Goal: Task Accomplishment & Management: Complete application form

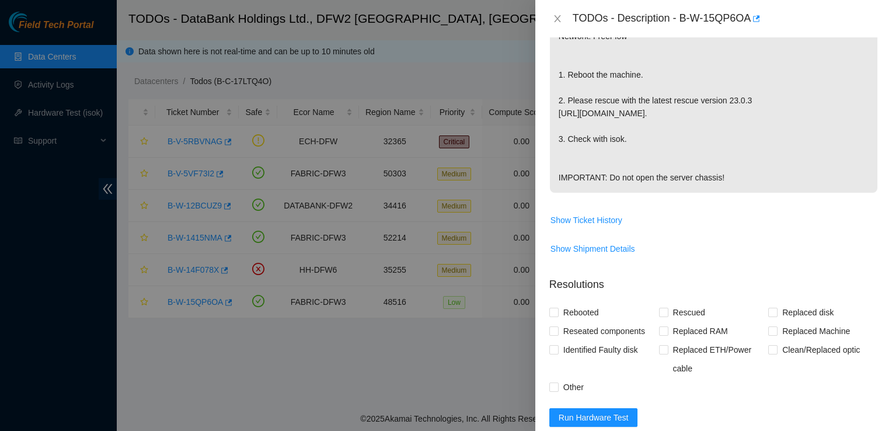
scroll to position [249, 0]
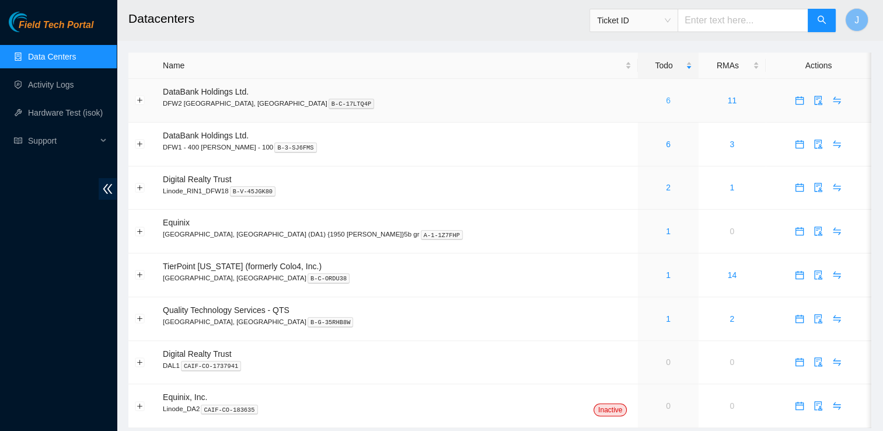
click at [666, 99] on link "6" at bounding box center [668, 100] width 5 height 9
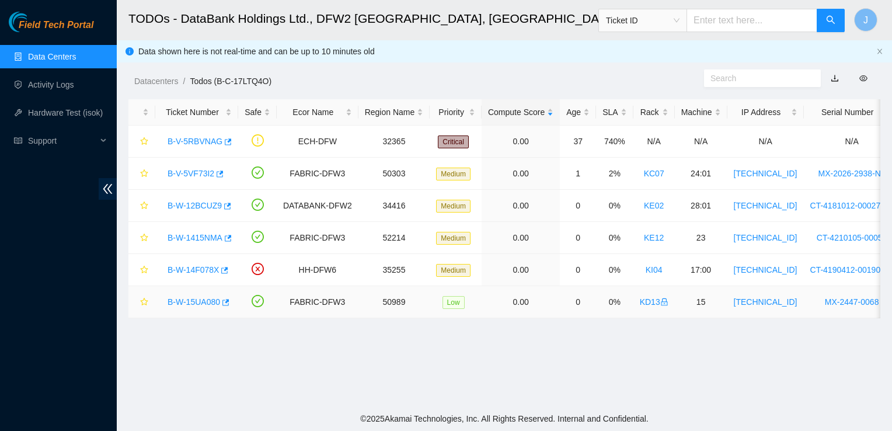
click at [183, 300] on link "B-W-15UA080" at bounding box center [194, 301] width 53 height 9
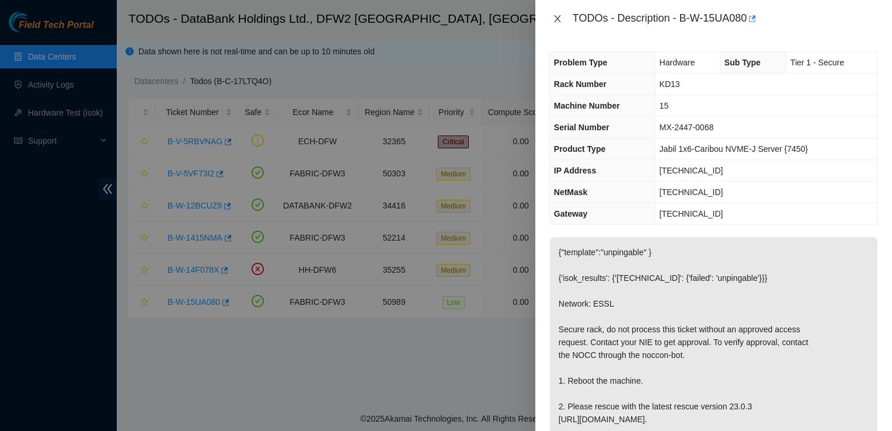
click at [556, 15] on icon "close" at bounding box center [557, 18] width 9 height 9
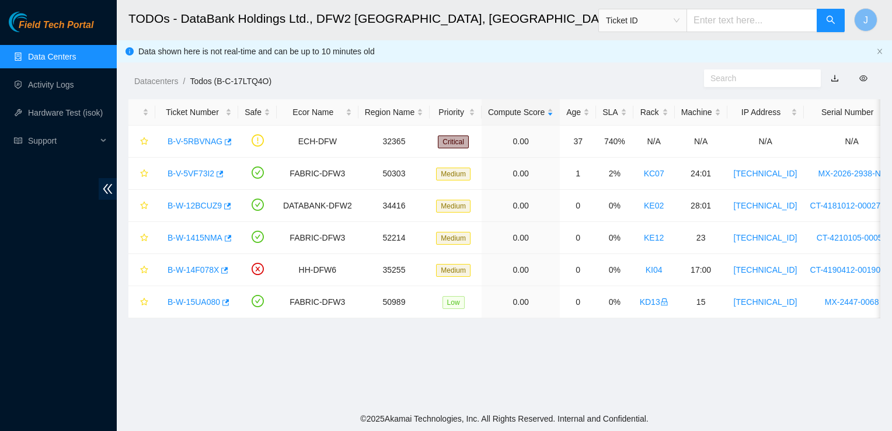
click at [50, 53] on link "Data Centers" at bounding box center [52, 56] width 48 height 9
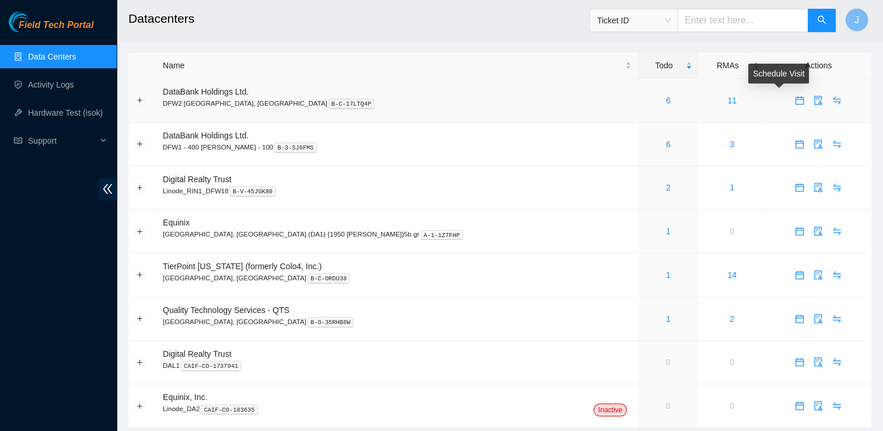
click at [795, 100] on icon "calendar" at bounding box center [799, 100] width 9 height 9
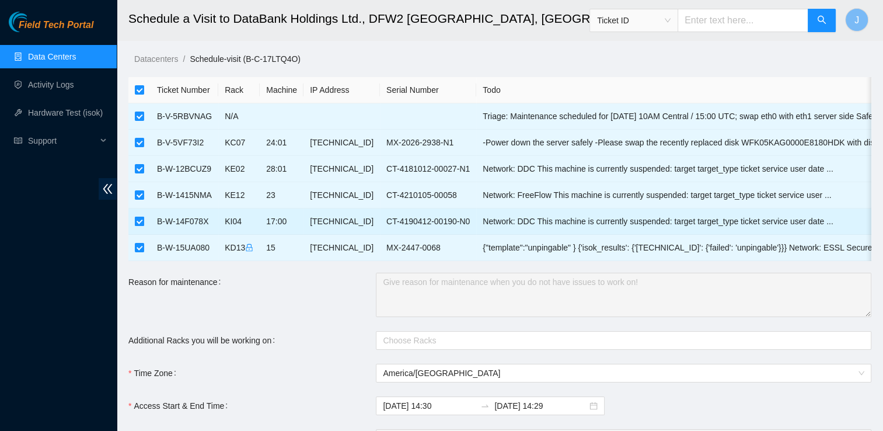
click at [138, 221] on input "checkbox" at bounding box center [139, 221] width 9 height 9
checkbox input "false"
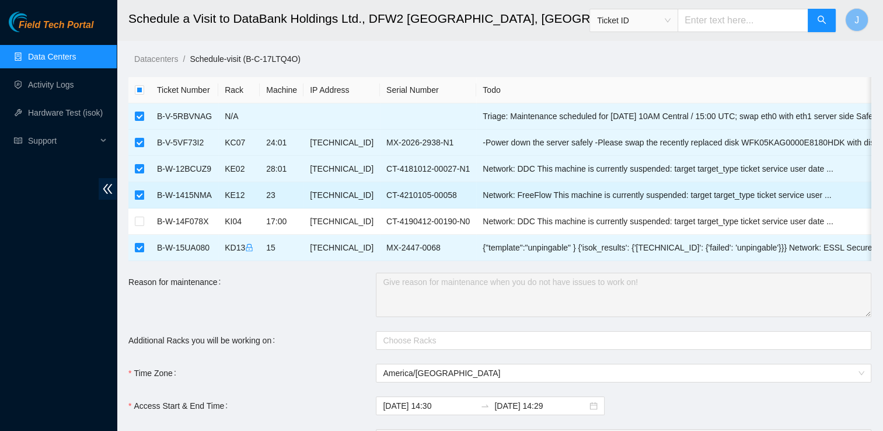
click at [138, 197] on input "checkbox" at bounding box center [139, 194] width 9 height 9
checkbox input "false"
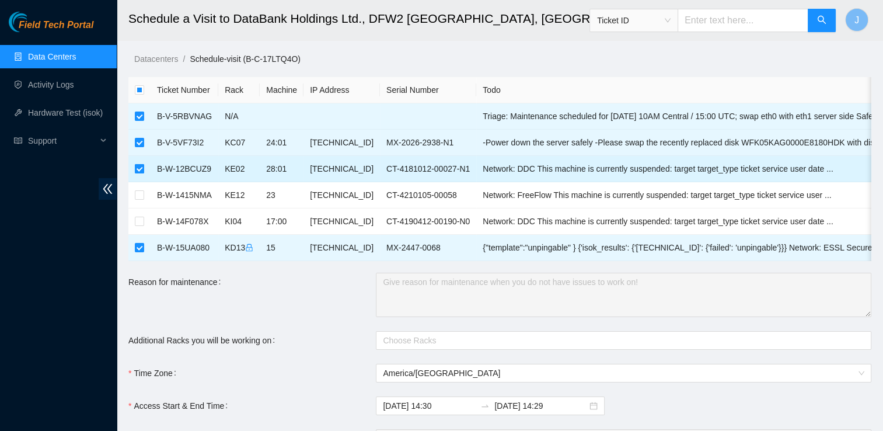
click at [139, 170] on input "checkbox" at bounding box center [139, 168] width 9 height 9
checkbox input "false"
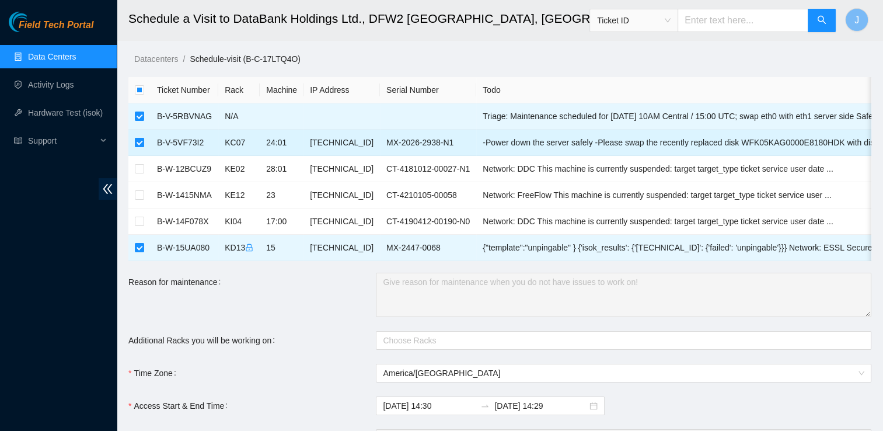
click at [138, 138] on input "checkbox" at bounding box center [139, 142] width 9 height 9
checkbox input "false"
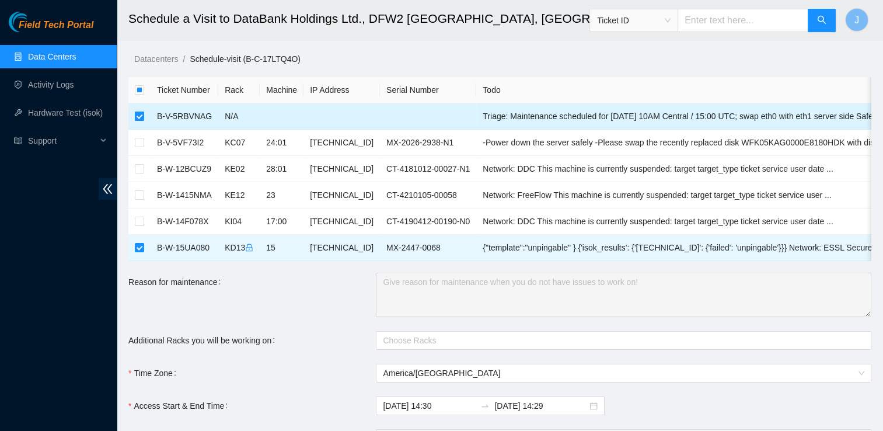
click at [143, 117] on input "checkbox" at bounding box center [139, 115] width 9 height 9
checkbox input "false"
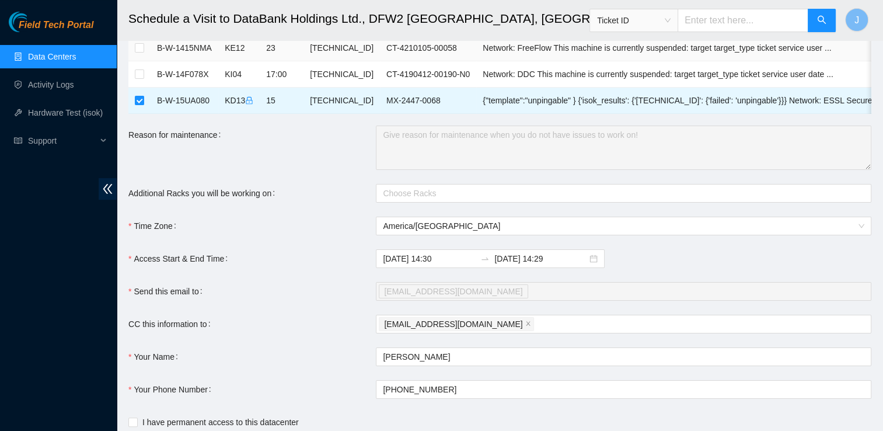
scroll to position [226, 0]
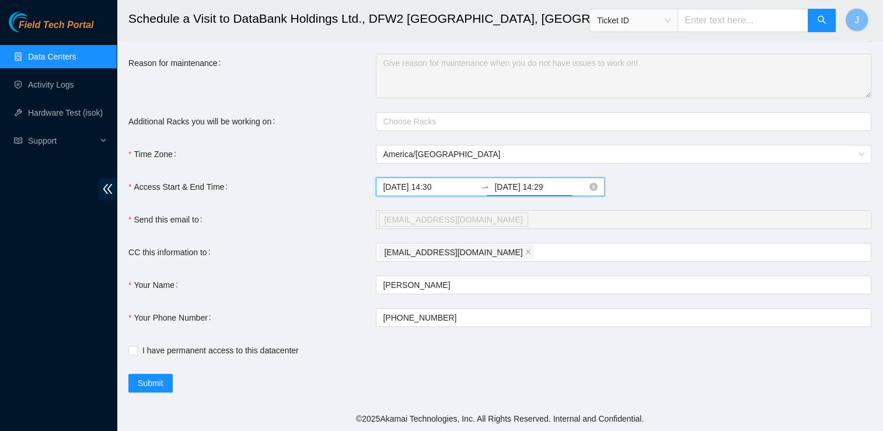
click at [542, 190] on input "2025-09-13 14:29" at bounding box center [540, 186] width 93 height 13
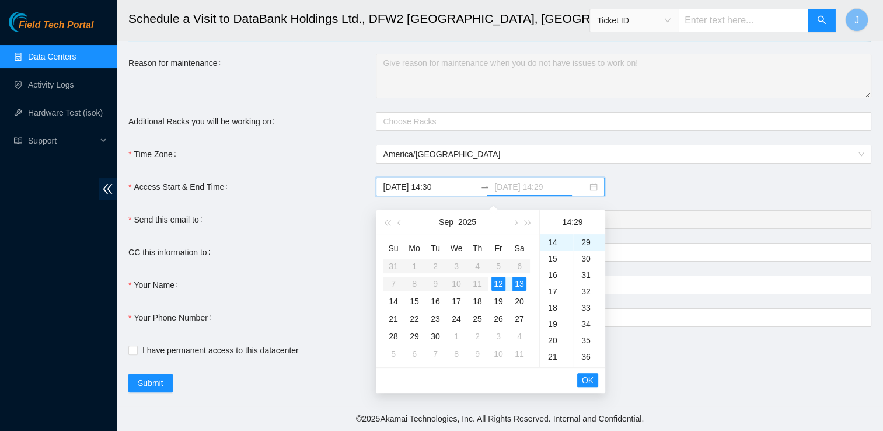
click at [499, 281] on div "12" at bounding box center [499, 284] width 14 height 14
click at [555, 262] on div "23" at bounding box center [556, 267] width 33 height 16
click at [585, 348] on div "36" at bounding box center [589, 356] width 32 height 16
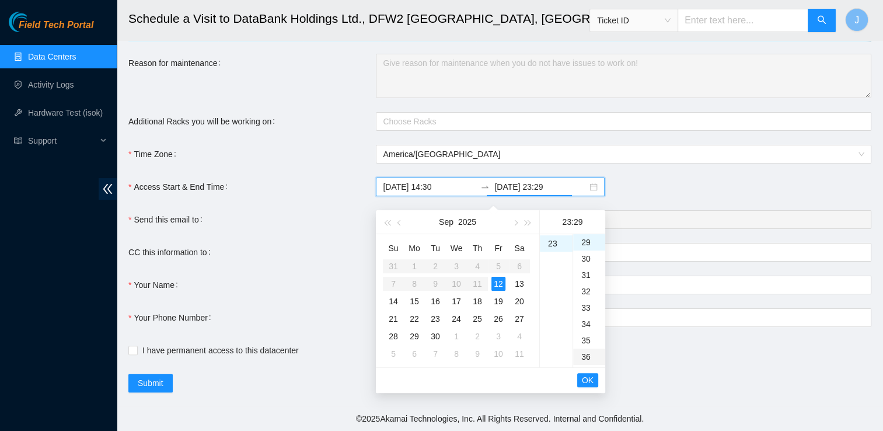
type input "2025-09-12 23:36"
click at [591, 374] on span "OK" at bounding box center [588, 380] width 12 height 13
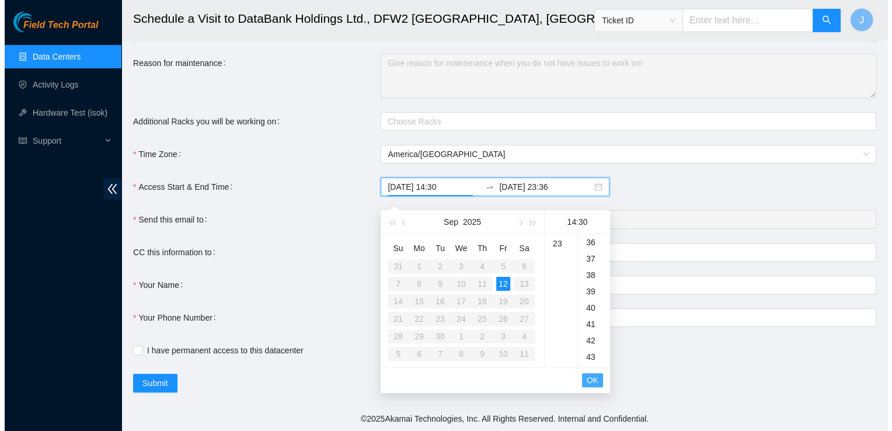
scroll to position [490, 0]
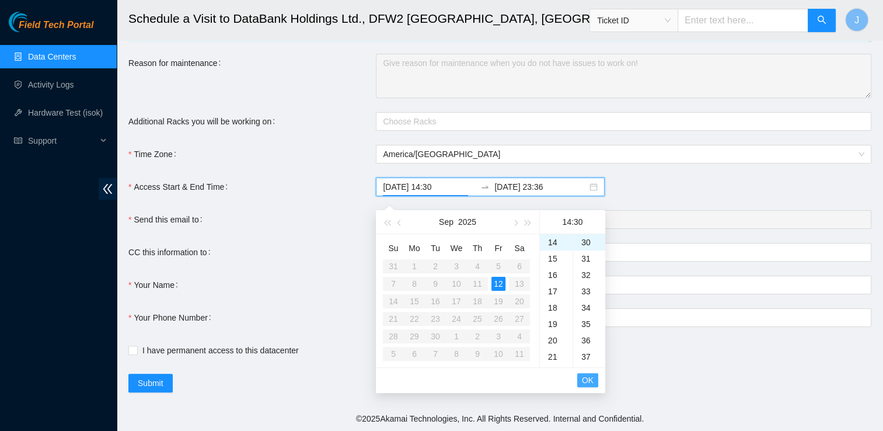
click at [591, 374] on span "OK" at bounding box center [588, 380] width 12 height 13
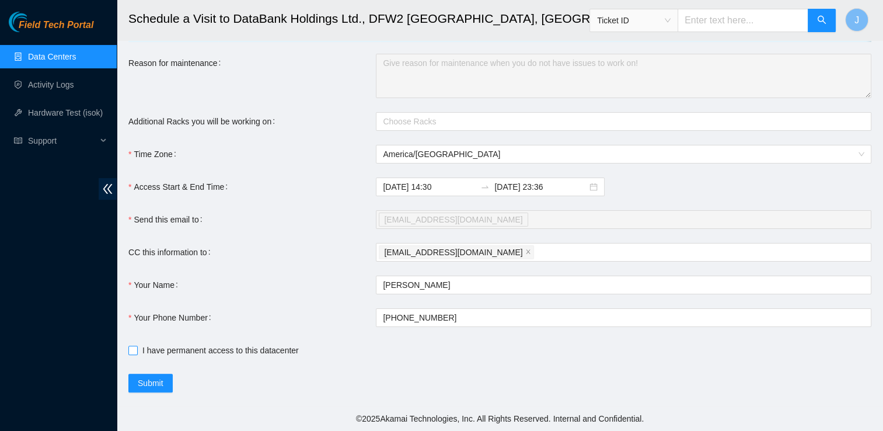
click at [136, 351] on input "I have permanent access to this datacenter" at bounding box center [132, 350] width 8 height 8
checkbox input "true"
click at [154, 384] on span "Submit" at bounding box center [151, 383] width 26 height 13
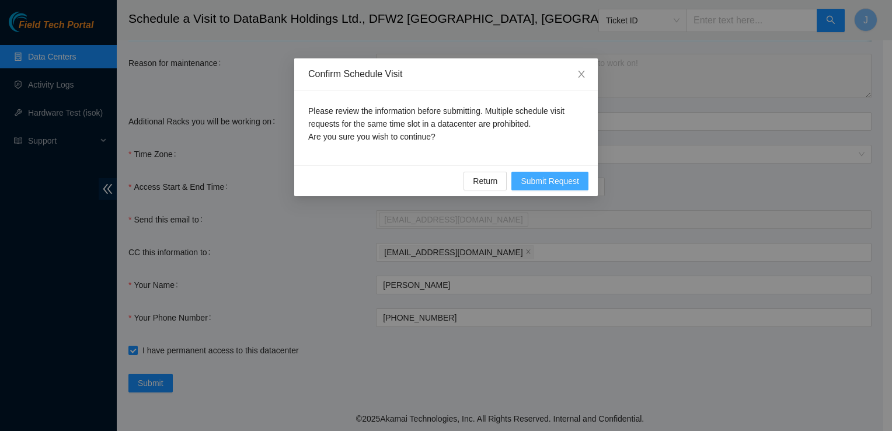
click at [526, 172] on button "Submit Request" at bounding box center [549, 181] width 77 height 19
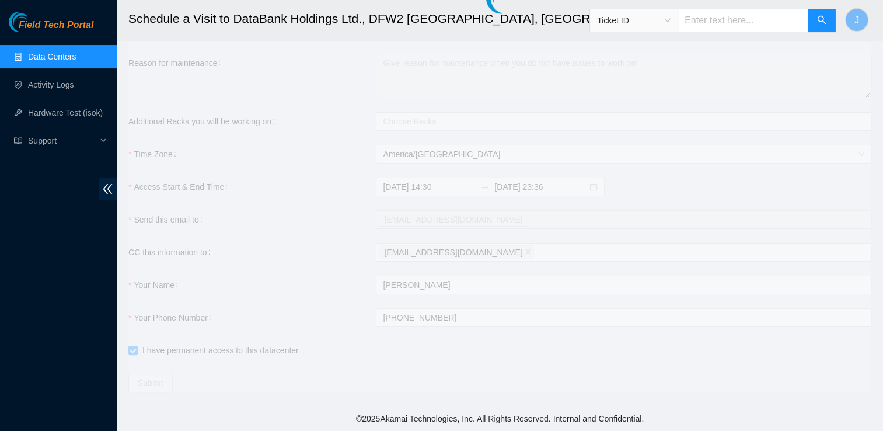
type input "2025-09-12 14:31"
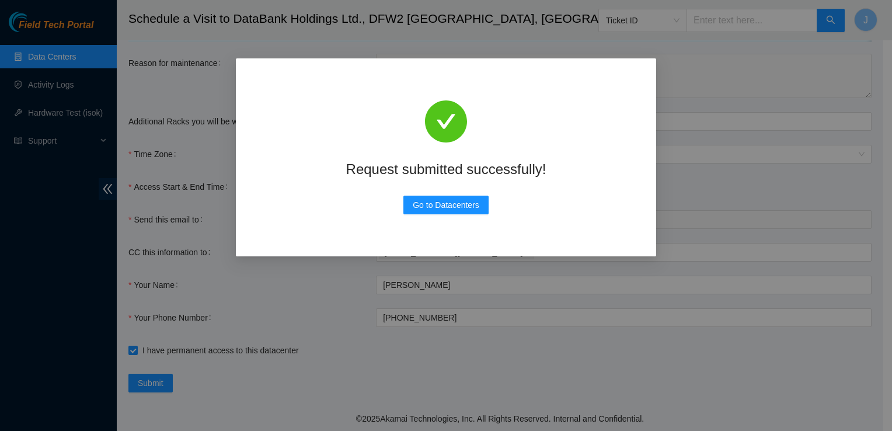
click at [526, 172] on div "Request submitted successfully!" at bounding box center [446, 168] width 355 height 25
click at [443, 201] on span "Go to Datacenters" at bounding box center [446, 204] width 67 height 13
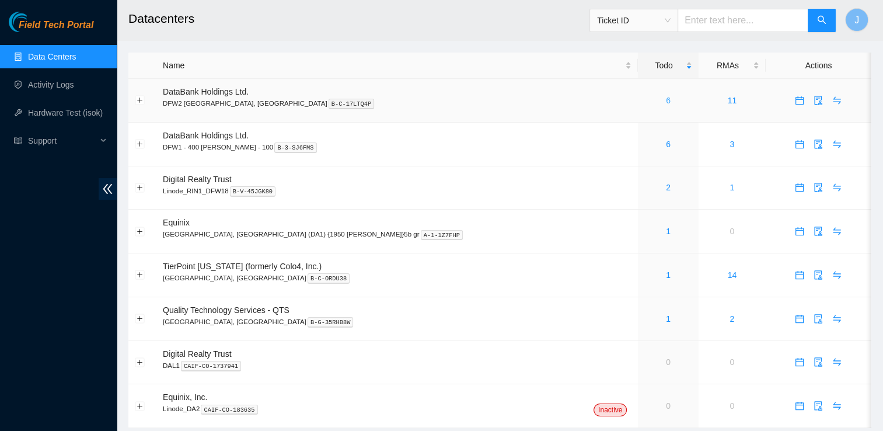
click at [666, 103] on link "6" at bounding box center [668, 100] width 5 height 9
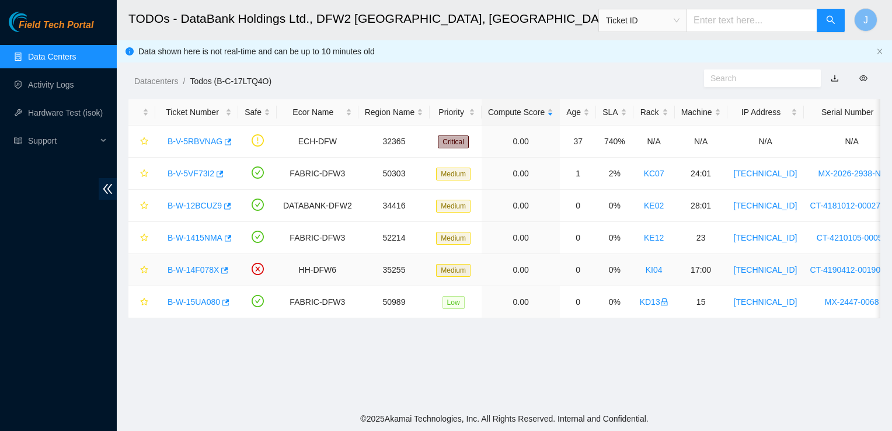
click at [183, 267] on link "B-W-14F078X" at bounding box center [193, 269] width 51 height 9
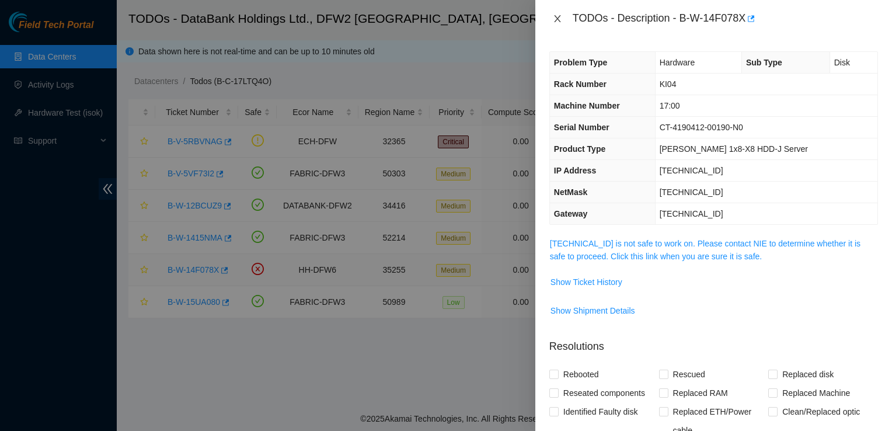
click at [557, 17] on icon "close" at bounding box center [557, 18] width 9 height 9
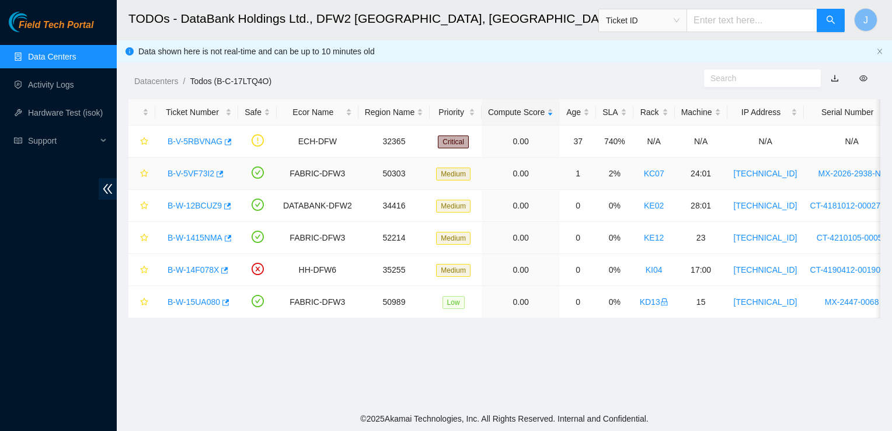
click at [200, 175] on link "B-V-5VF73I2" at bounding box center [191, 173] width 47 height 9
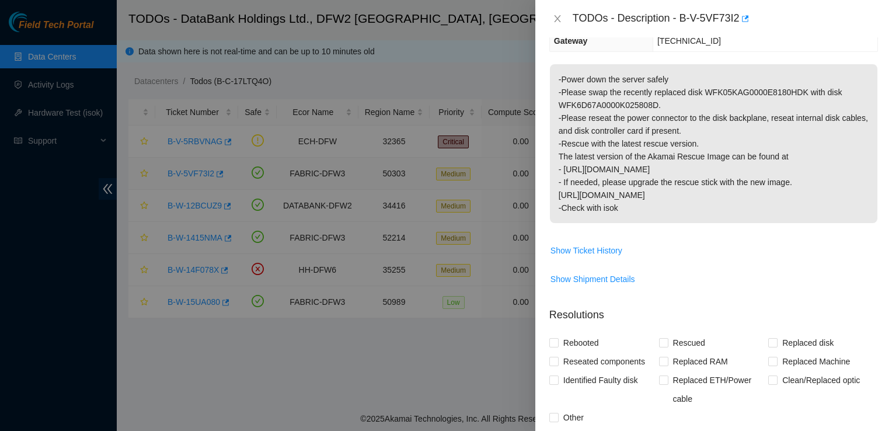
scroll to position [169, 0]
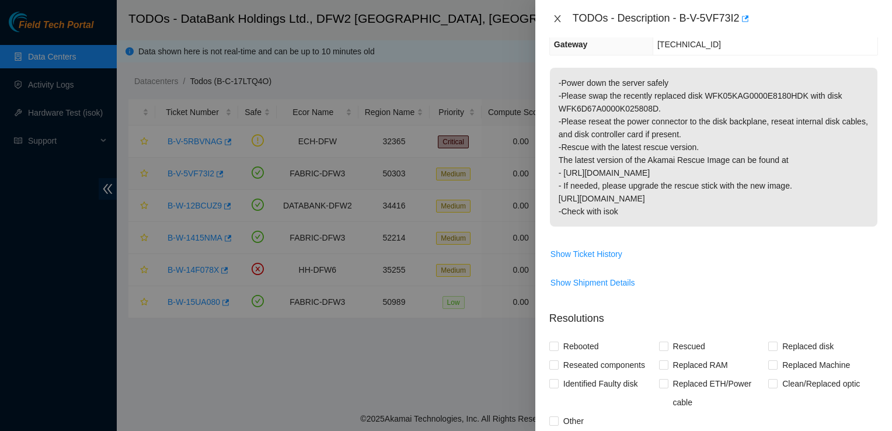
click at [556, 16] on icon "close" at bounding box center [557, 18] width 9 height 9
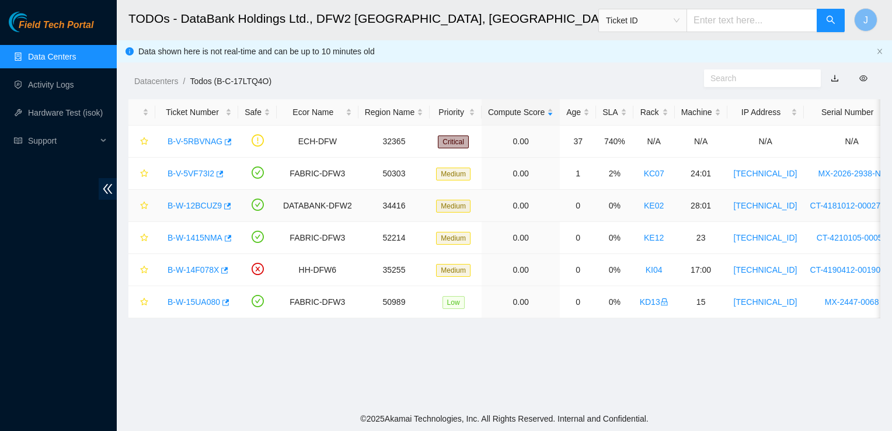
click at [190, 209] on link "B-W-12BCUZ9" at bounding box center [195, 205] width 54 height 9
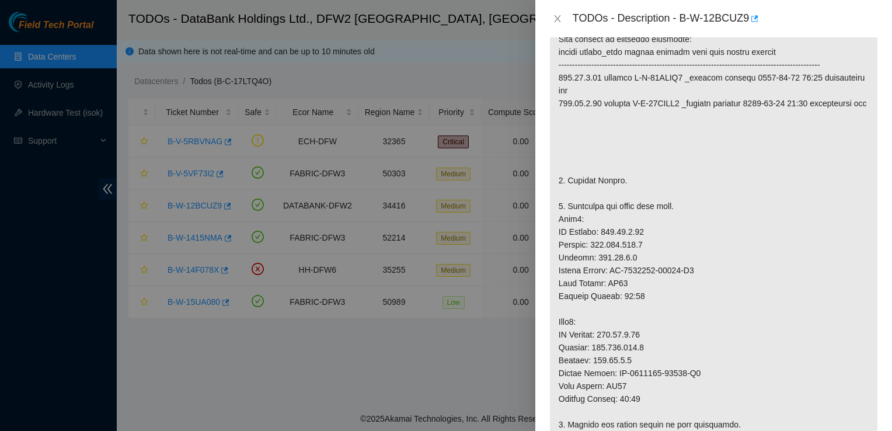
scroll to position [218, 0]
click at [823, 333] on p at bounding box center [713, 410] width 327 height 827
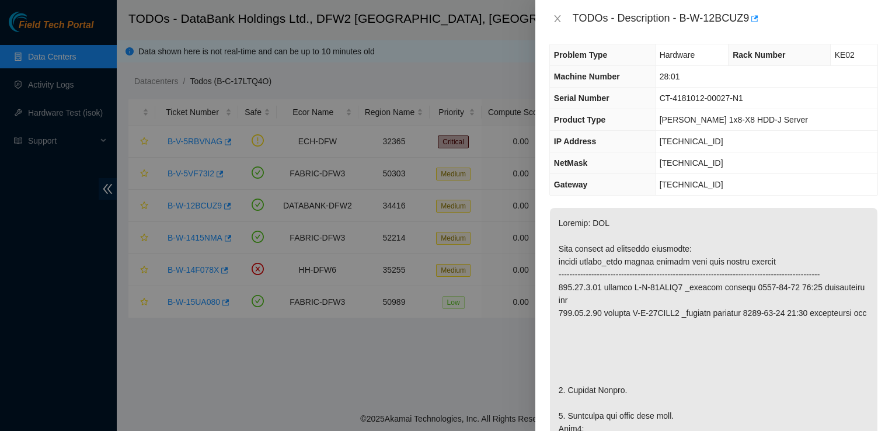
scroll to position [7, 0]
click at [557, 17] on icon "close" at bounding box center [557, 18] width 9 height 9
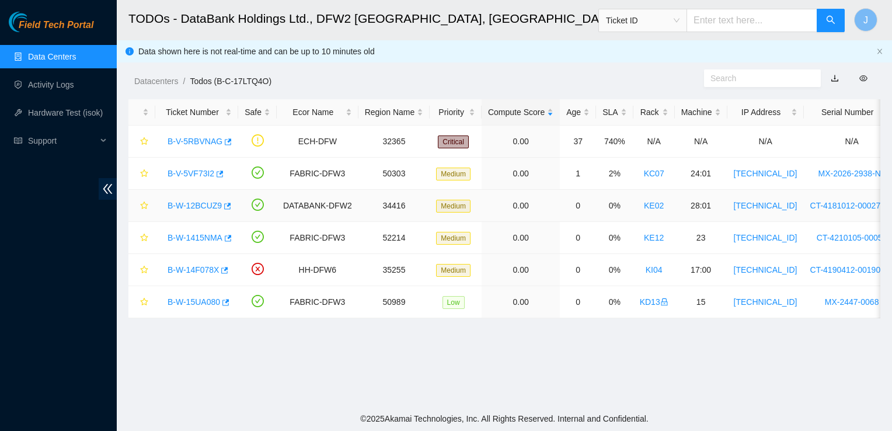
click at [169, 207] on link "B-W-12BCUZ9" at bounding box center [195, 205] width 54 height 9
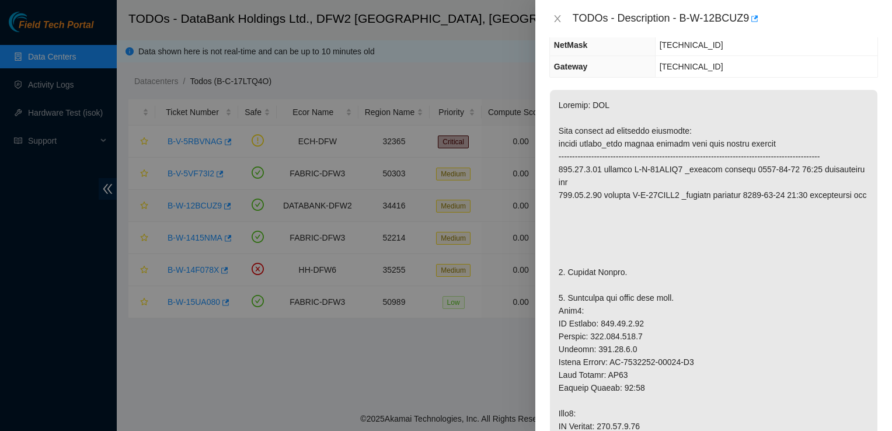
scroll to position [130, 0]
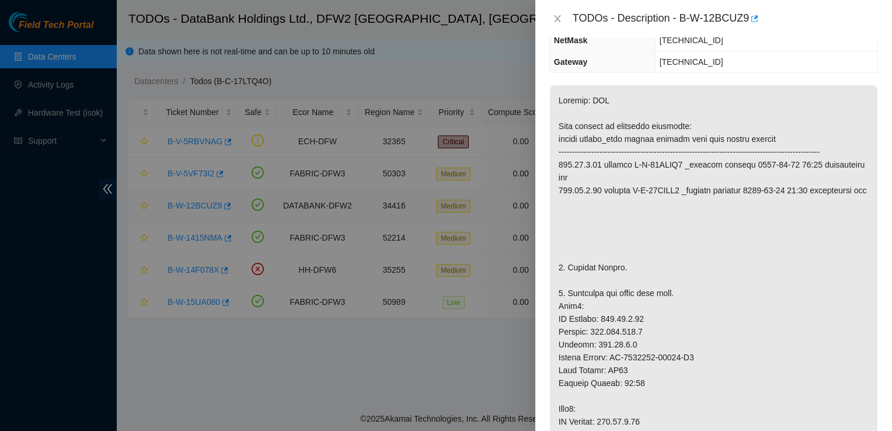
click at [181, 236] on div at bounding box center [446, 215] width 892 height 431
click at [184, 238] on div at bounding box center [446, 215] width 892 height 431
click at [557, 21] on icon "close" at bounding box center [557, 18] width 9 height 9
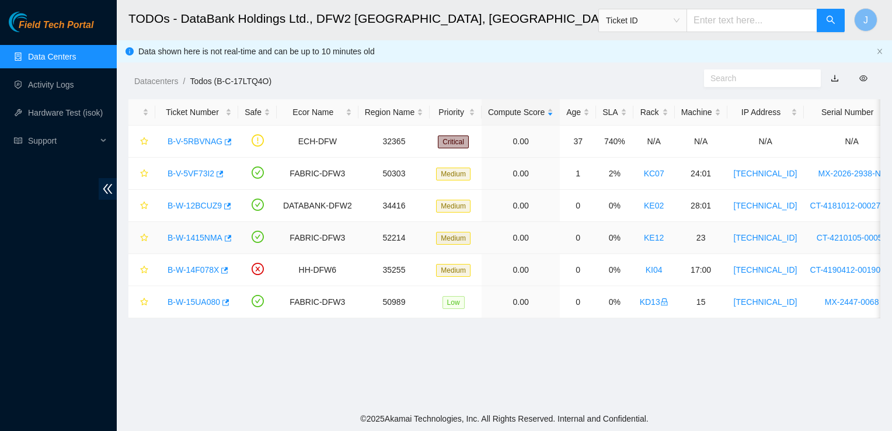
click at [182, 238] on link "B-W-1415NMA" at bounding box center [195, 237] width 55 height 9
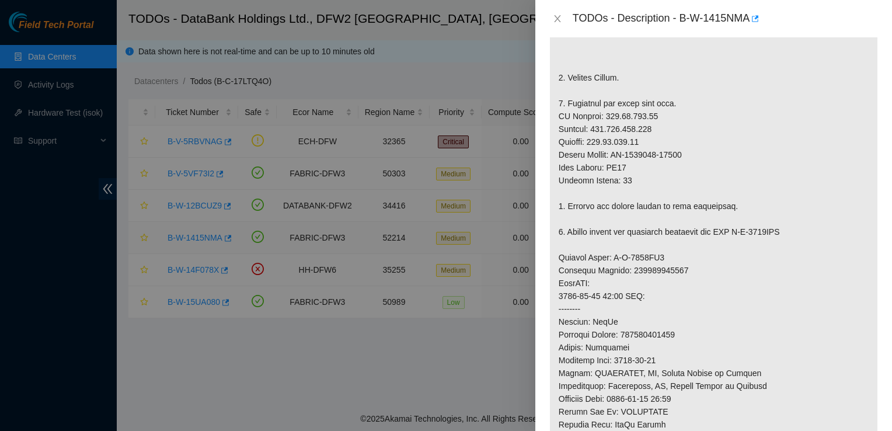
scroll to position [336, 0]
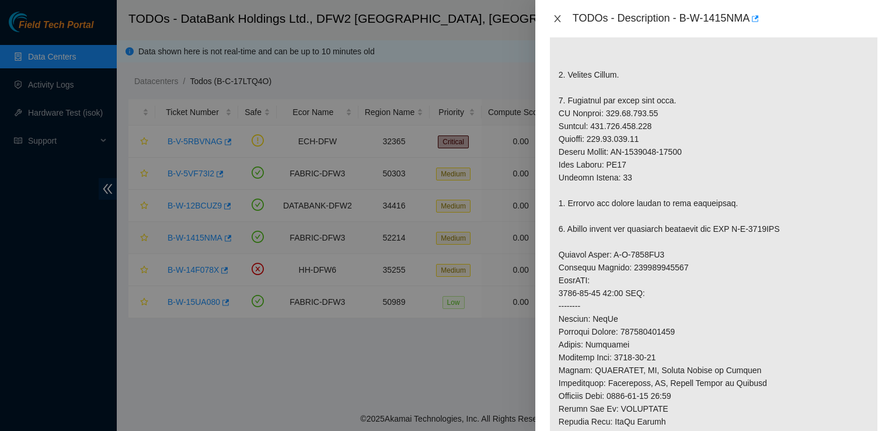
click at [553, 22] on icon "close" at bounding box center [557, 18] width 9 height 9
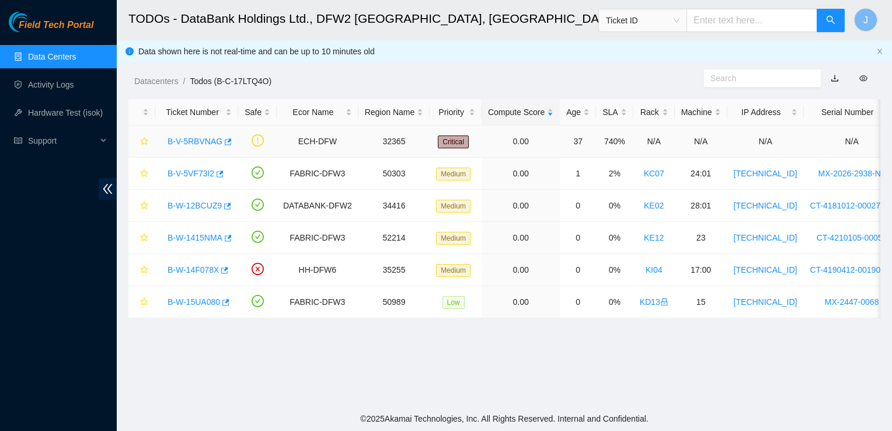
click at [182, 140] on link "B-V-5RBVNAG" at bounding box center [195, 141] width 55 height 9
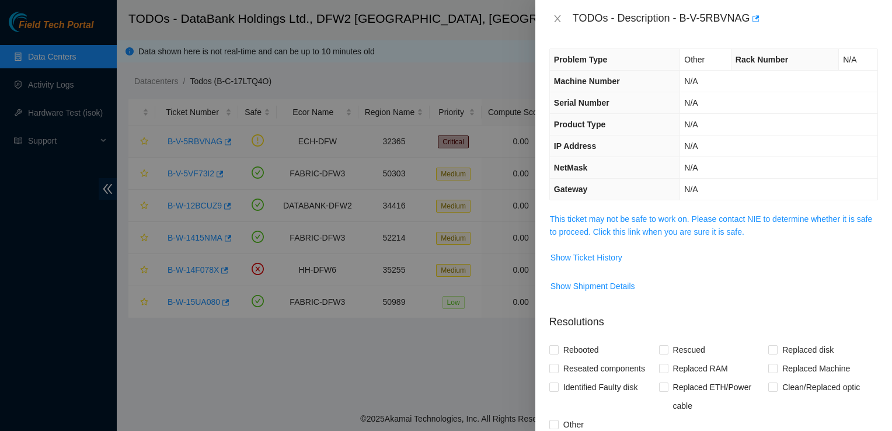
scroll to position [0, 0]
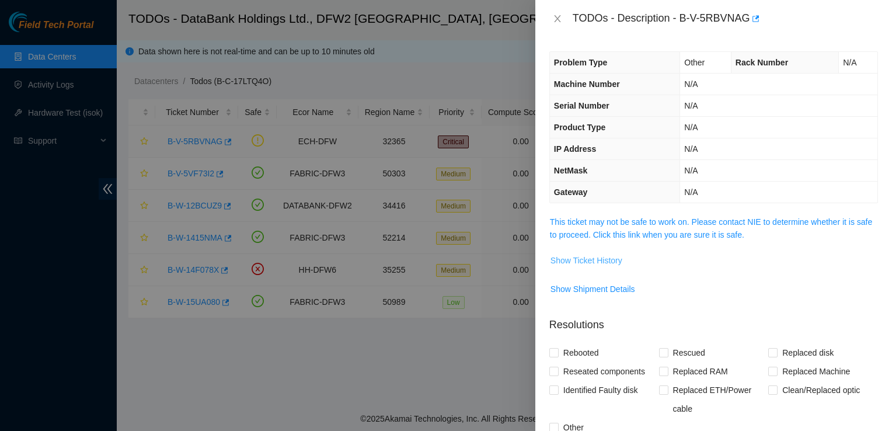
click at [607, 266] on button "Show Ticket History" at bounding box center [586, 260] width 73 height 19
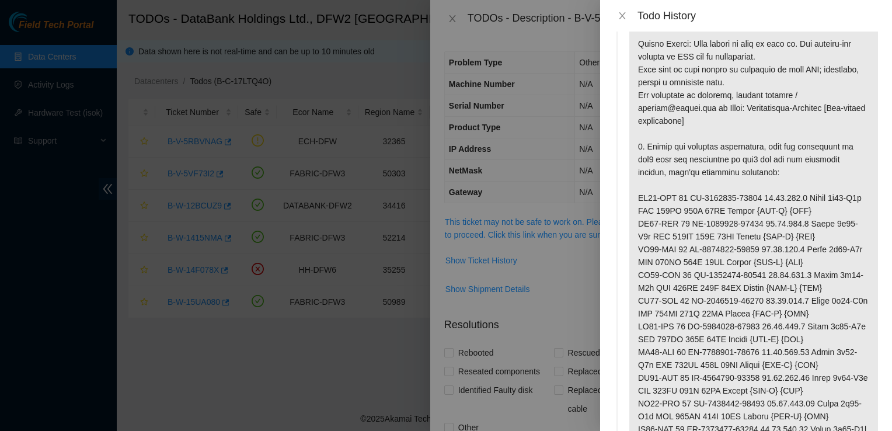
scroll to position [60, 0]
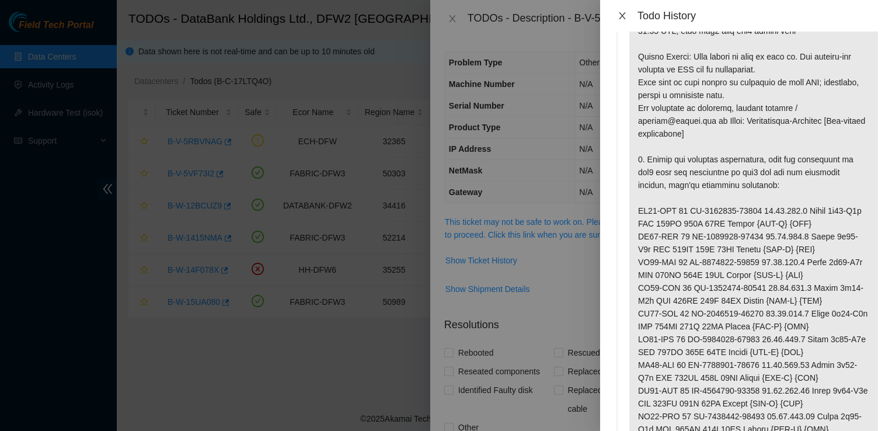
click at [626, 16] on icon "close" at bounding box center [622, 15] width 9 height 9
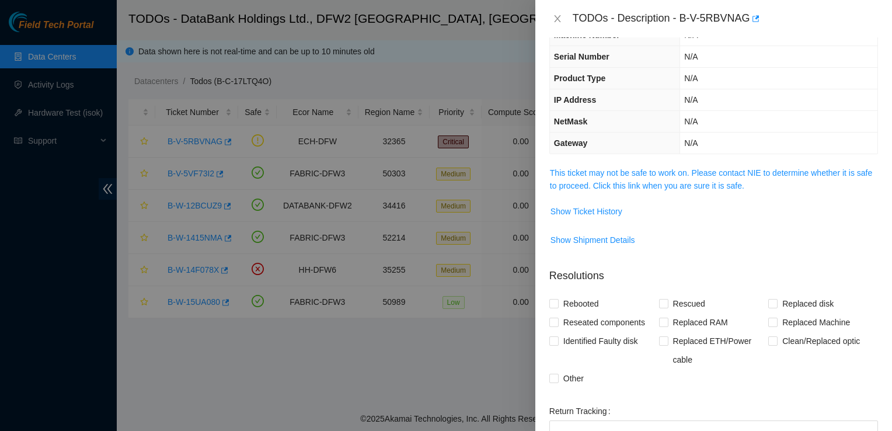
scroll to position [0, 0]
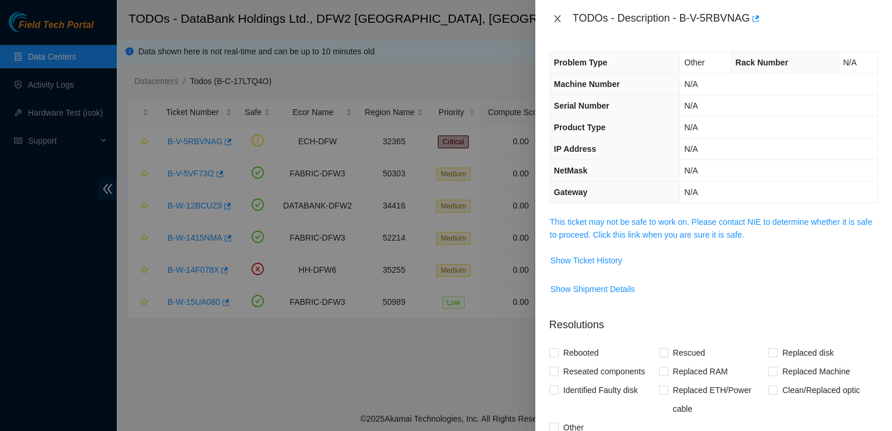
click at [554, 20] on icon "close" at bounding box center [557, 18] width 9 height 9
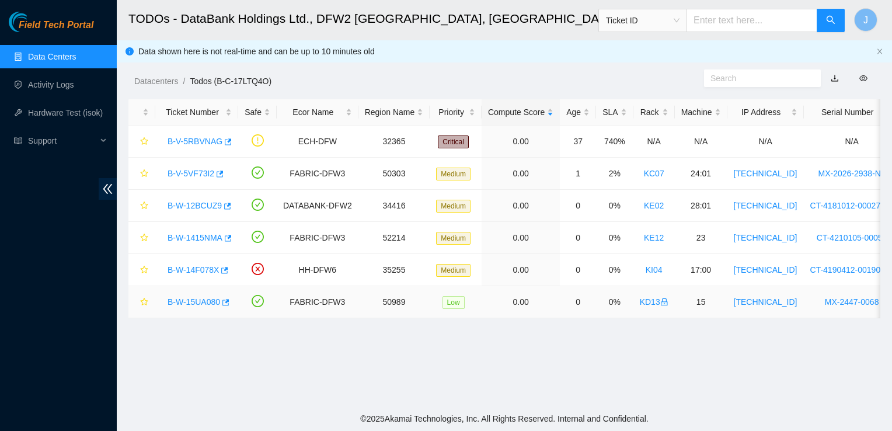
click at [661, 304] on icon "lock" at bounding box center [663, 303] width 5 height 3
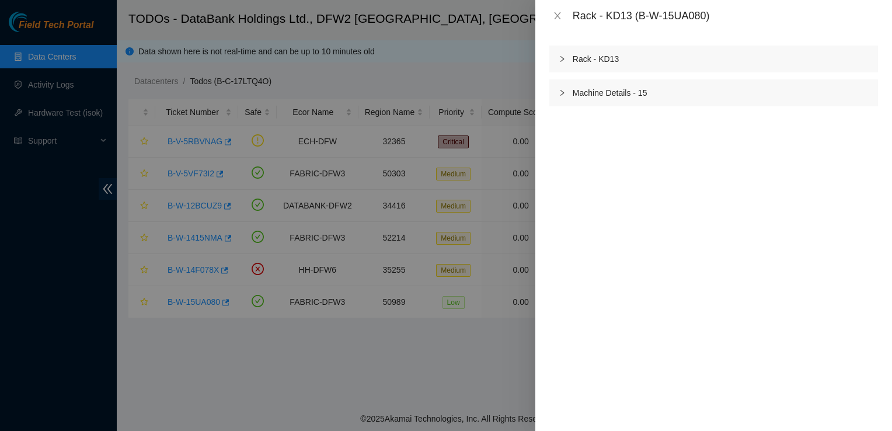
click at [563, 57] on icon "right" at bounding box center [562, 58] width 7 height 7
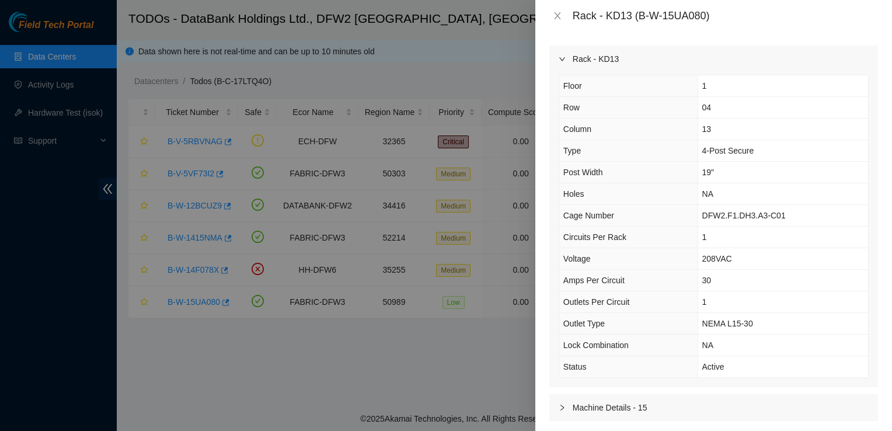
click at [563, 57] on icon "right" at bounding box center [562, 58] width 7 height 7
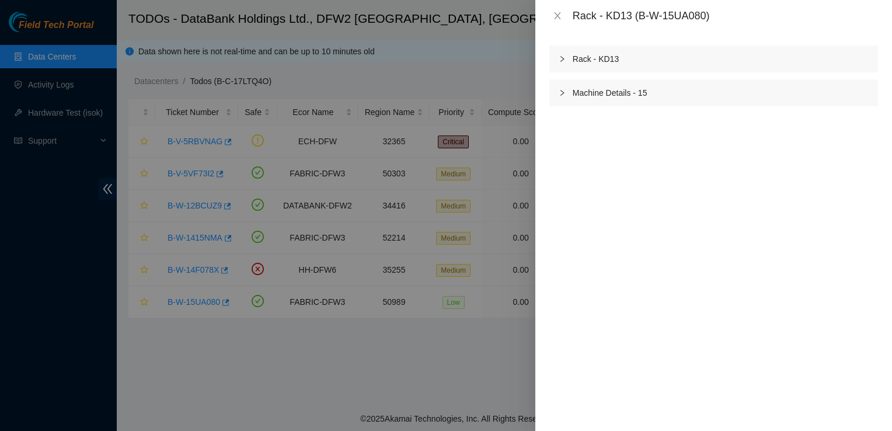
click at [557, 17] on icon "close" at bounding box center [557, 15] width 9 height 9
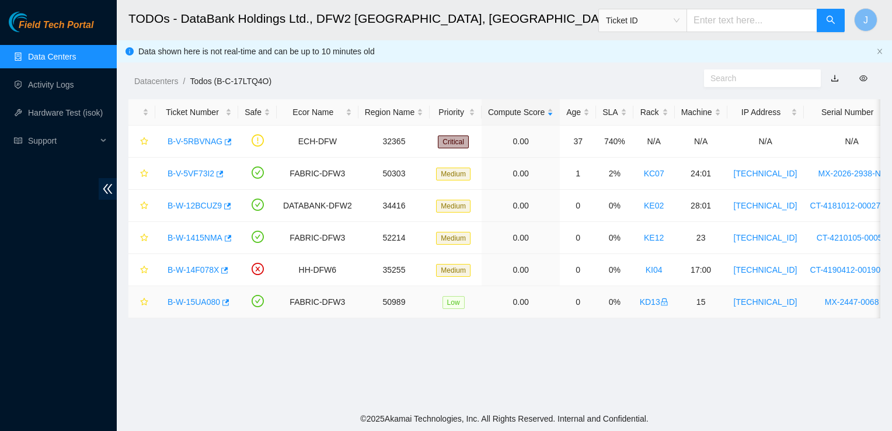
click at [190, 306] on link "B-W-15UA080" at bounding box center [194, 301] width 53 height 9
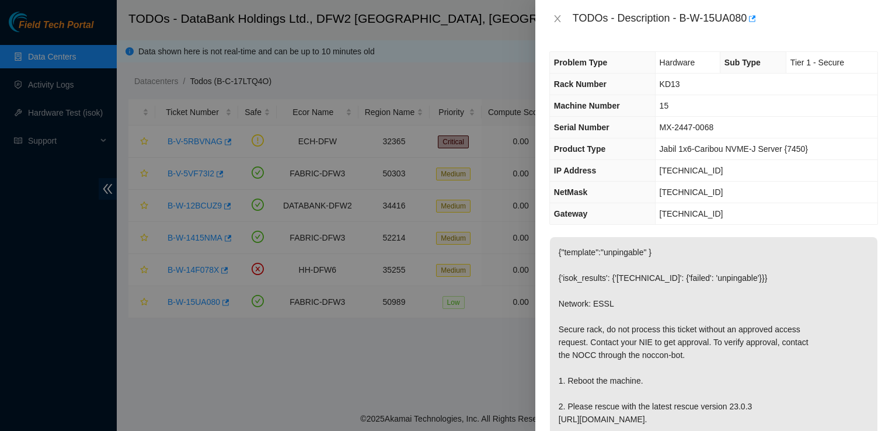
click at [173, 369] on div at bounding box center [446, 215] width 892 height 431
click at [553, 21] on icon "close" at bounding box center [557, 18] width 9 height 9
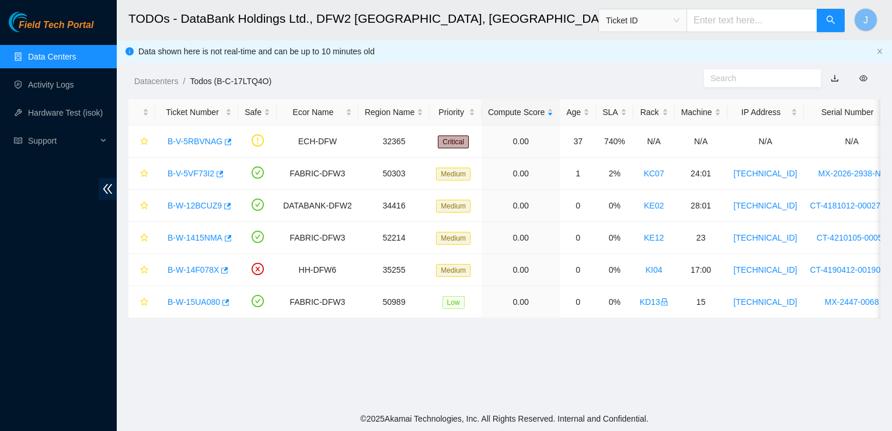
click at [891, 22] on div "TODOs - Description - undefined Problem Type N/A Rack Number N/A Machine Number…" at bounding box center [892, 215] width 0 height 431
